Goal: Information Seeking & Learning: Learn about a topic

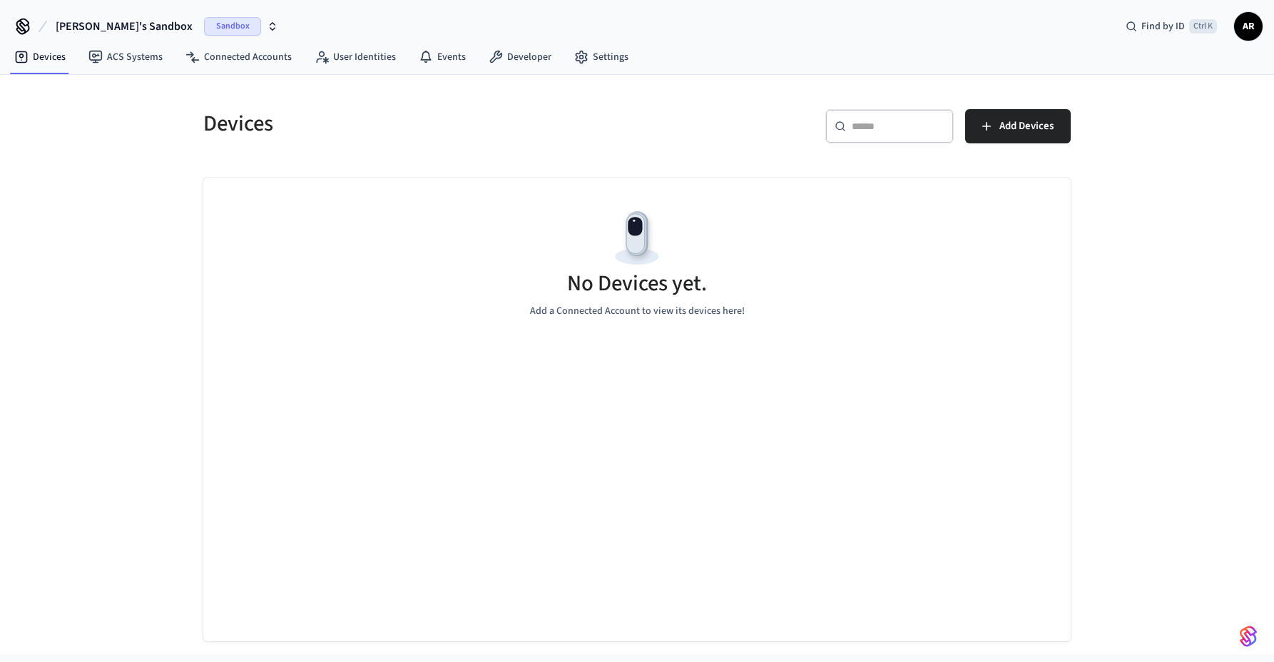
click at [204, 31] on span "Sandbox" at bounding box center [232, 26] width 57 height 19
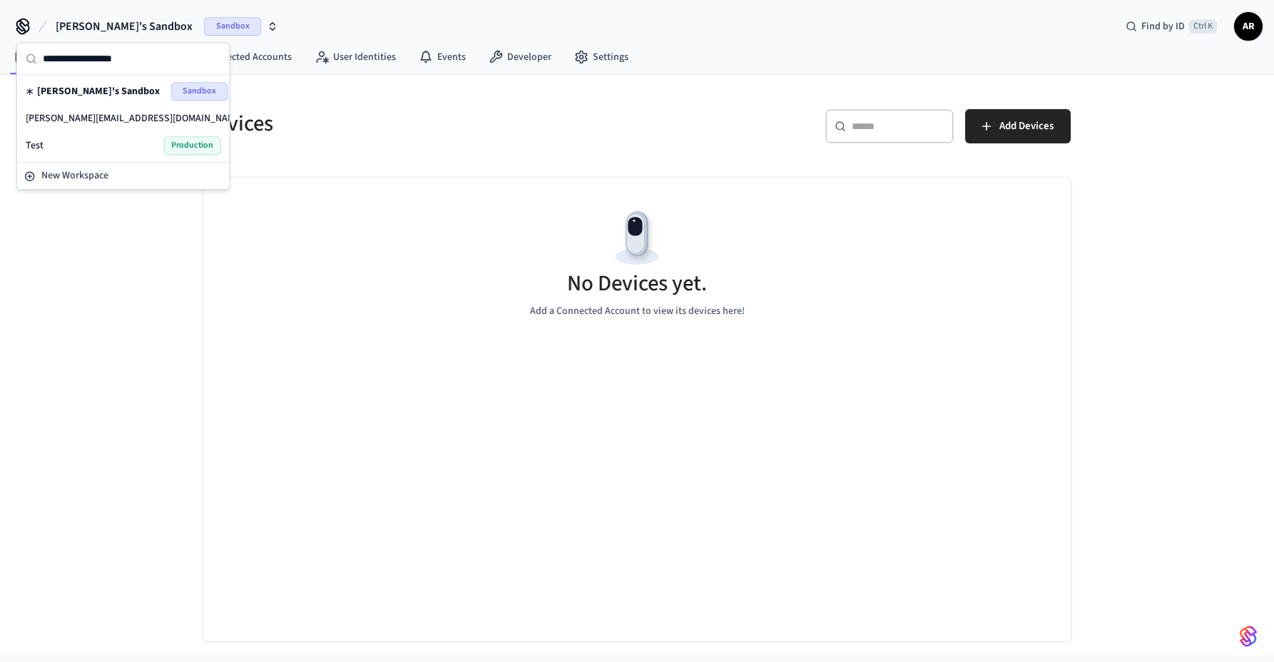
click at [254, 117] on span "Sandbox" at bounding box center [282, 118] width 57 height 19
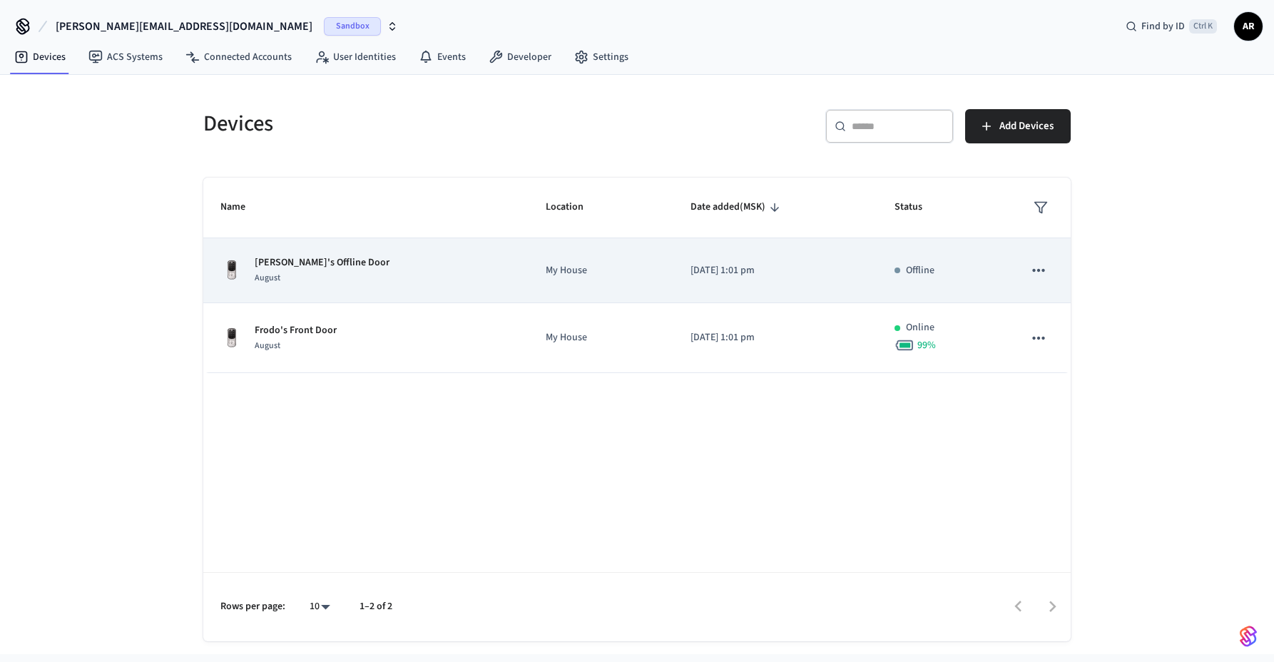
click at [995, 286] on td "Offline" at bounding box center [941, 270] width 129 height 65
click at [1036, 266] on icon "sticky table" at bounding box center [1038, 270] width 19 height 19
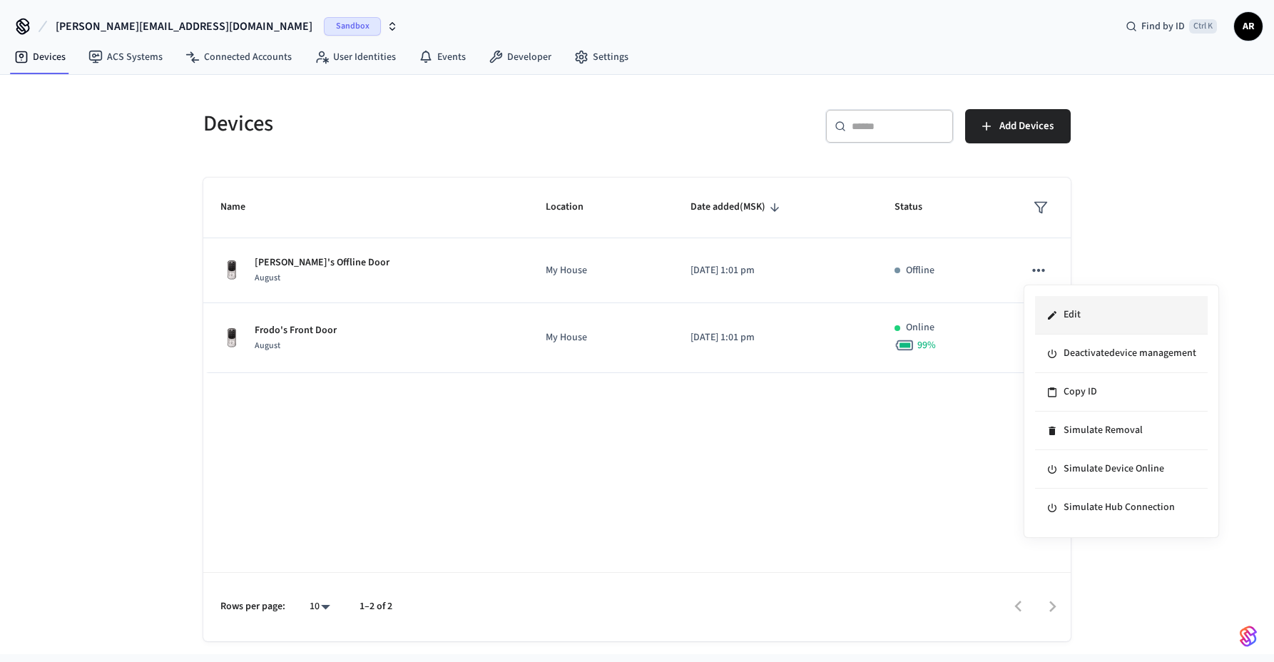
click at [1068, 309] on li "Edit" at bounding box center [1121, 315] width 173 height 39
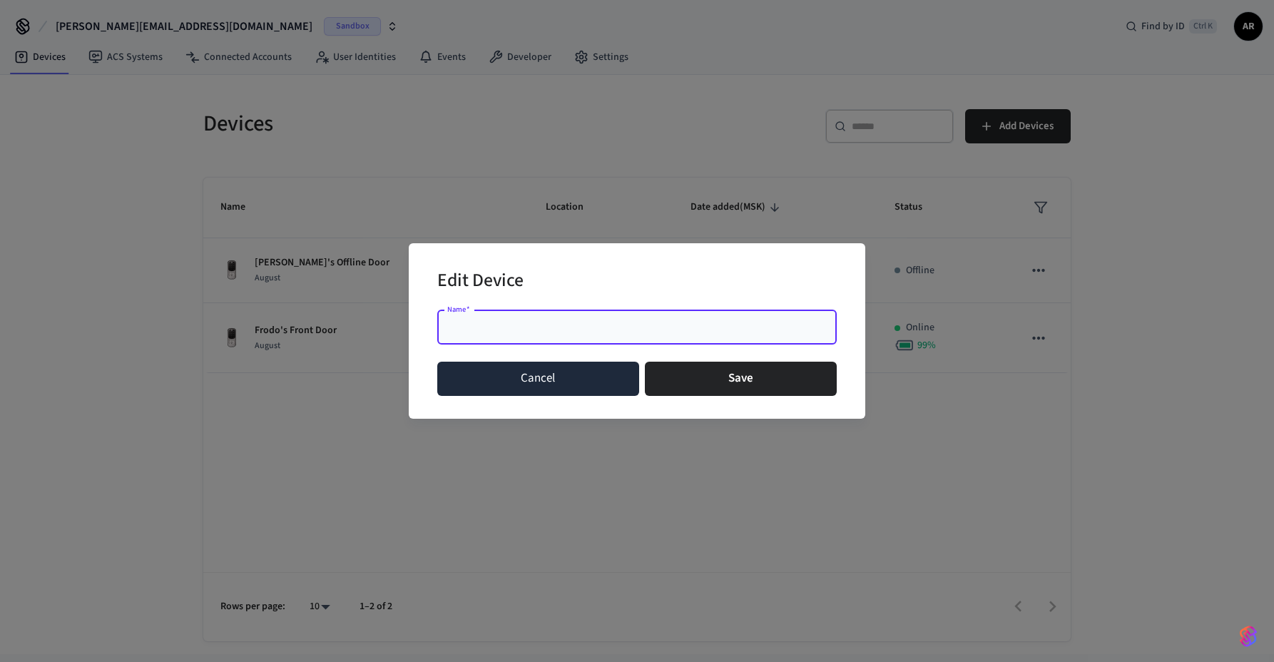
click at [503, 380] on button "Cancel" at bounding box center [538, 379] width 202 height 34
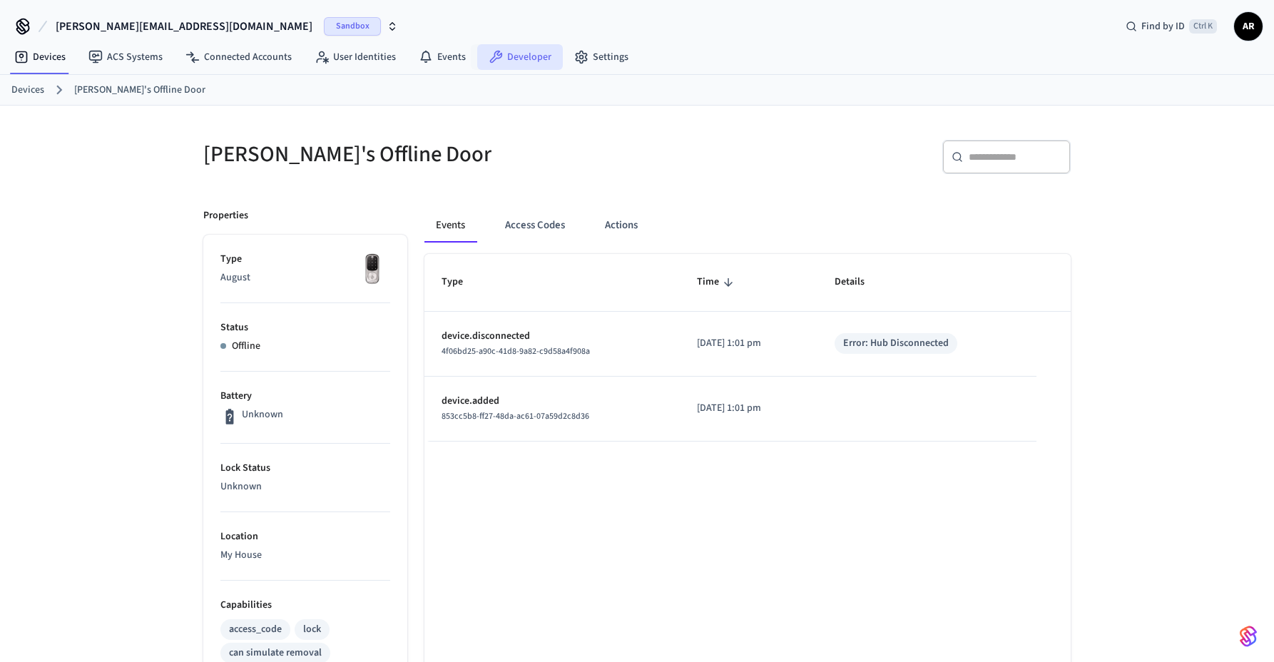
click at [527, 58] on link "Developer" at bounding box center [520, 57] width 86 height 26
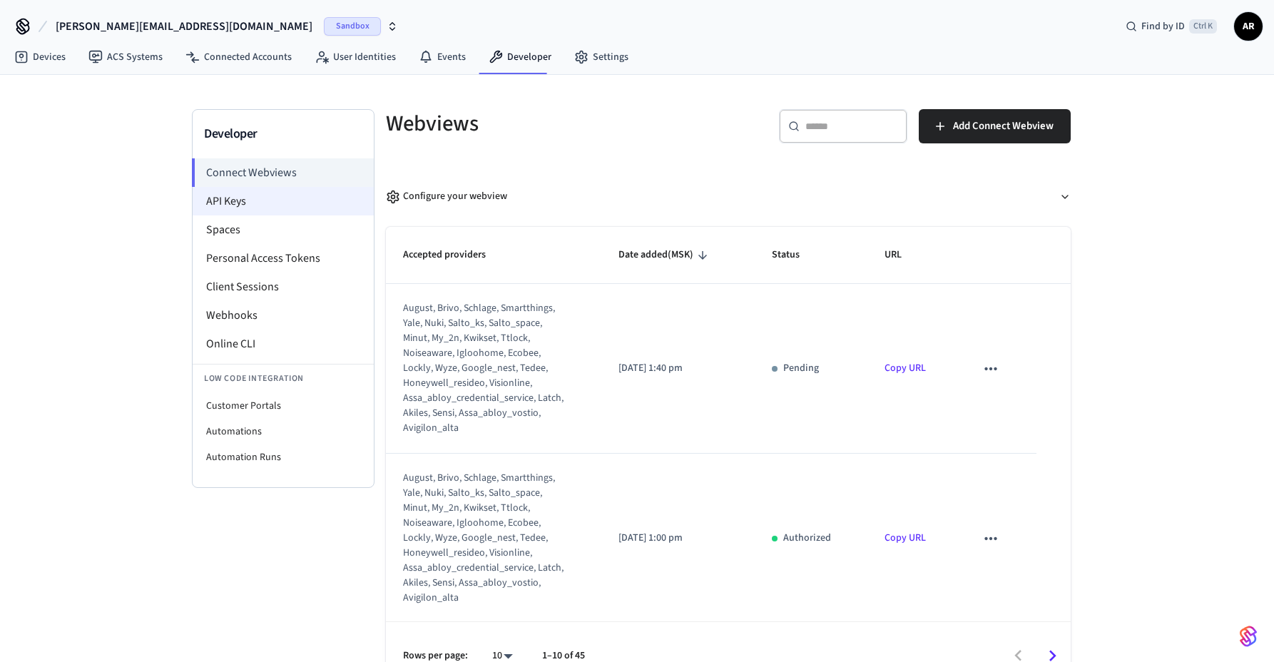
click at [266, 205] on li "API Keys" at bounding box center [283, 201] width 181 height 29
click at [247, 206] on li "API Keys" at bounding box center [283, 201] width 181 height 29
click at [232, 208] on li "API Keys" at bounding box center [283, 201] width 181 height 29
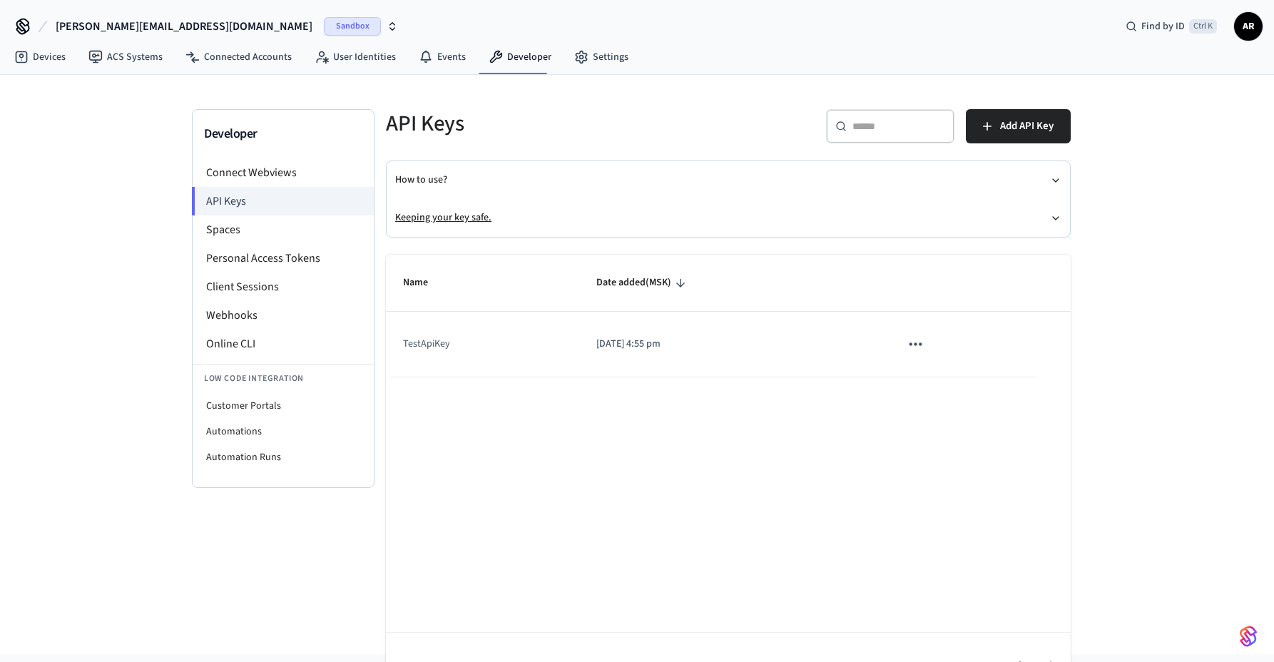
click at [494, 218] on button "Keeping your key safe." at bounding box center [728, 218] width 666 height 38
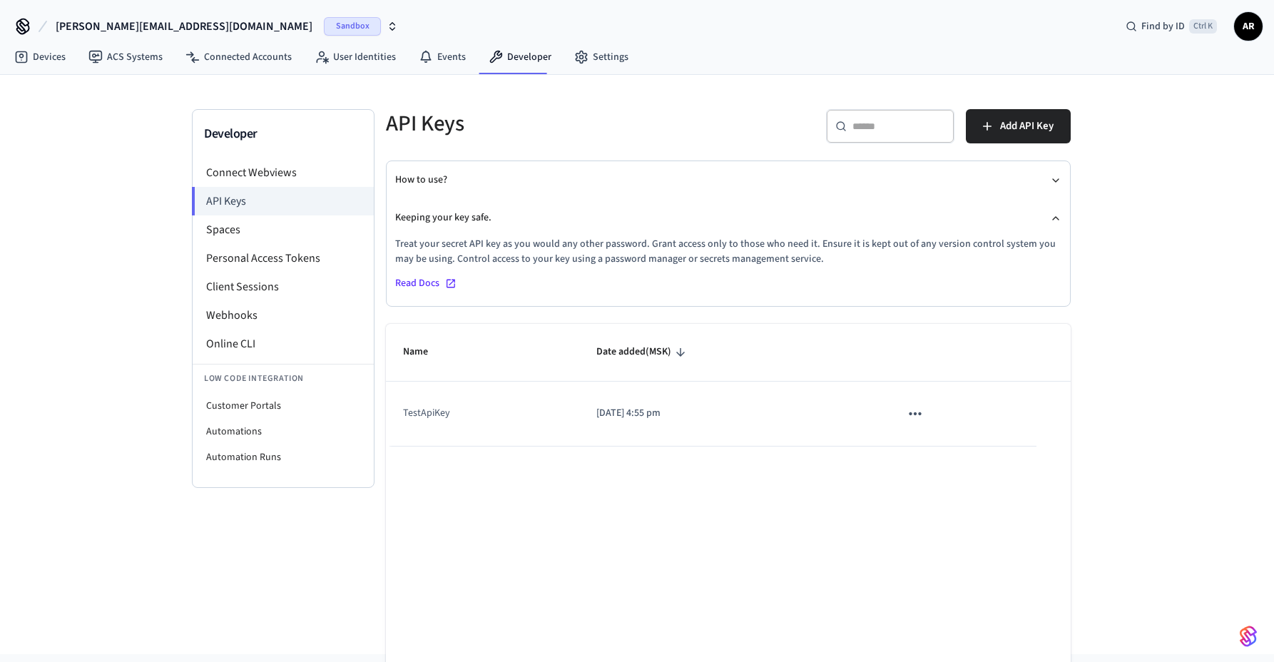
click at [416, 285] on span "Read Docs" at bounding box center [417, 283] width 44 height 15
click at [247, 324] on li "Webhooks" at bounding box center [283, 315] width 181 height 29
click at [236, 319] on li "Webhooks" at bounding box center [283, 315] width 181 height 29
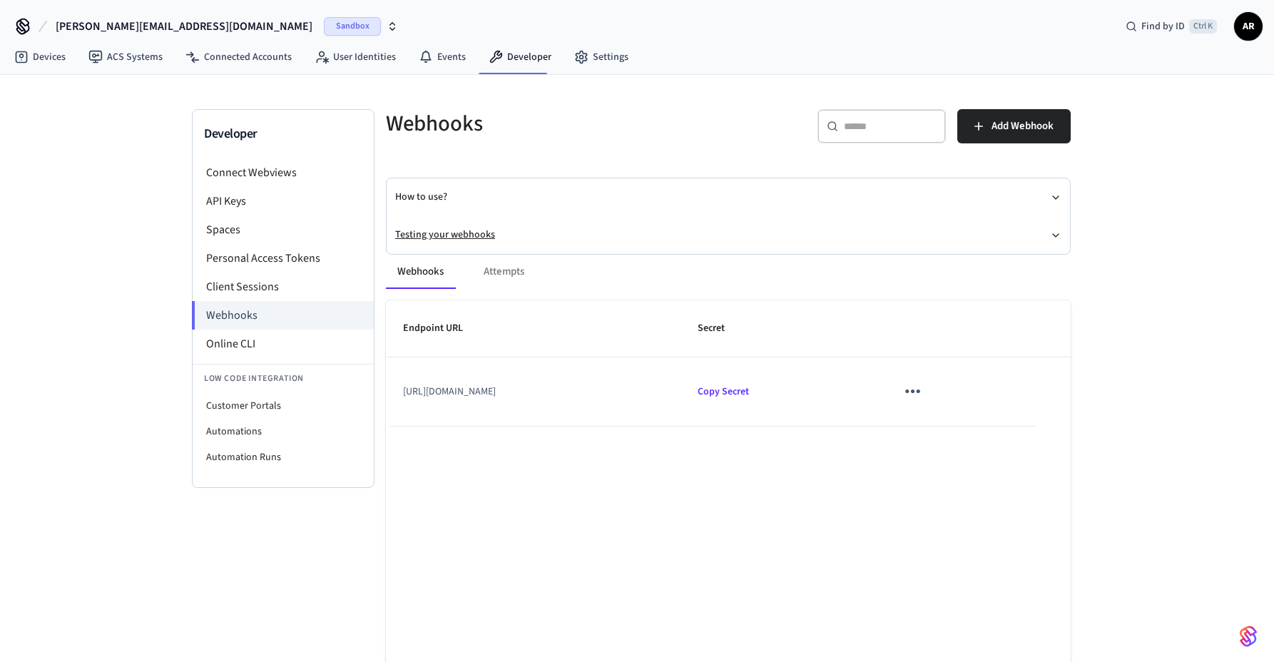
click at [461, 228] on button "Testing your webhooks" at bounding box center [728, 235] width 666 height 38
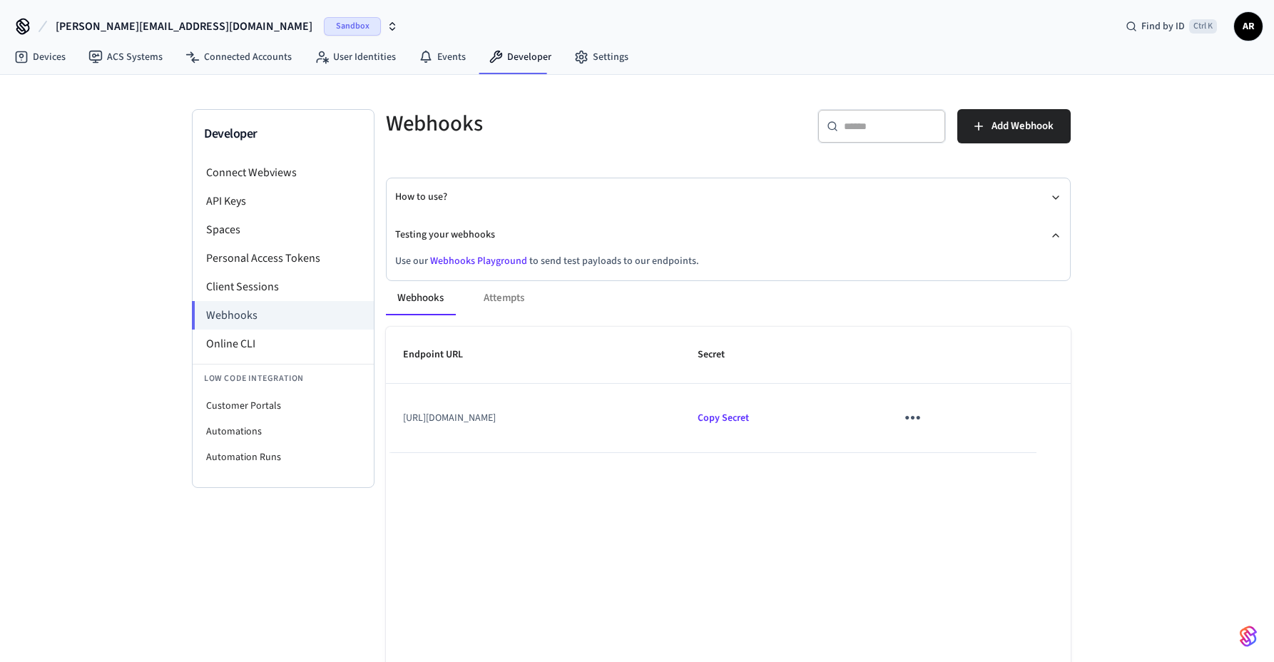
click at [474, 259] on link "Webhooks Playground" at bounding box center [478, 261] width 97 height 14
